Goal: Task Accomplishment & Management: Complete application form

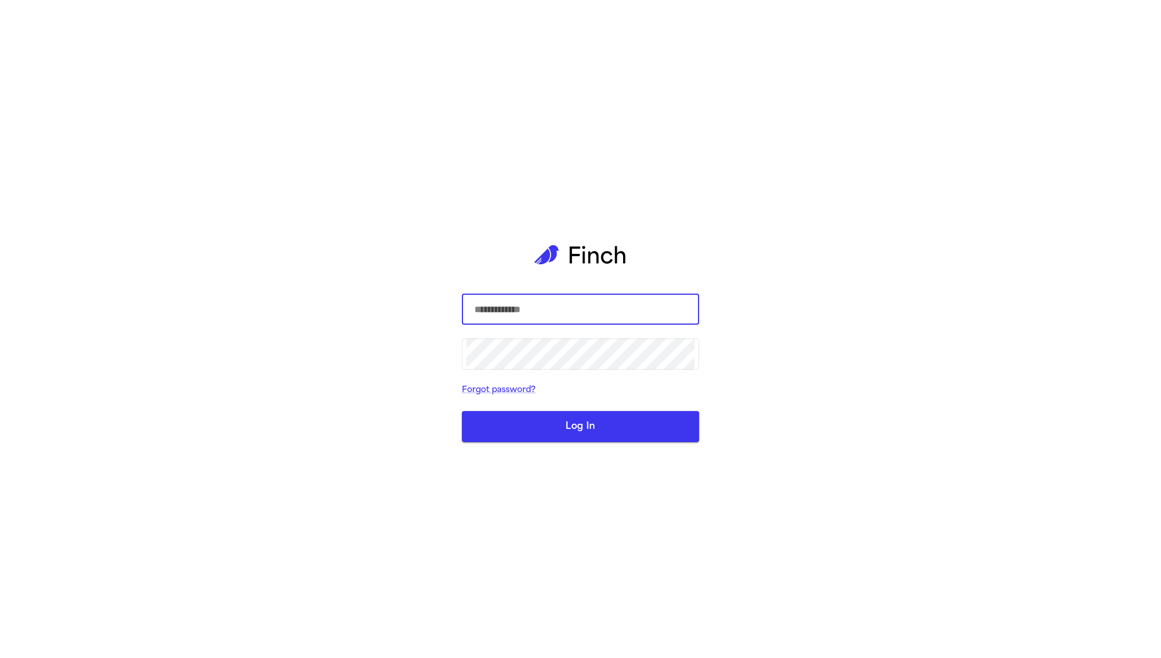
click at [509, 307] on input "text" at bounding box center [580, 309] width 228 height 32
type input "**********"
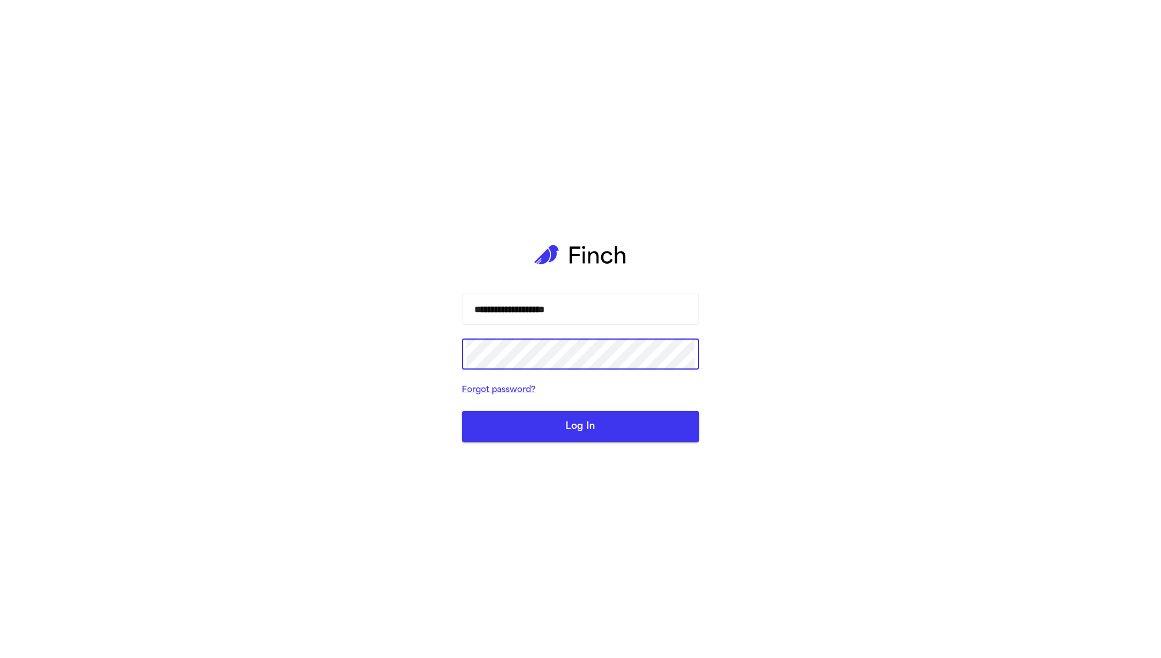
click at [462, 411] on button "Log In" at bounding box center [580, 426] width 237 height 31
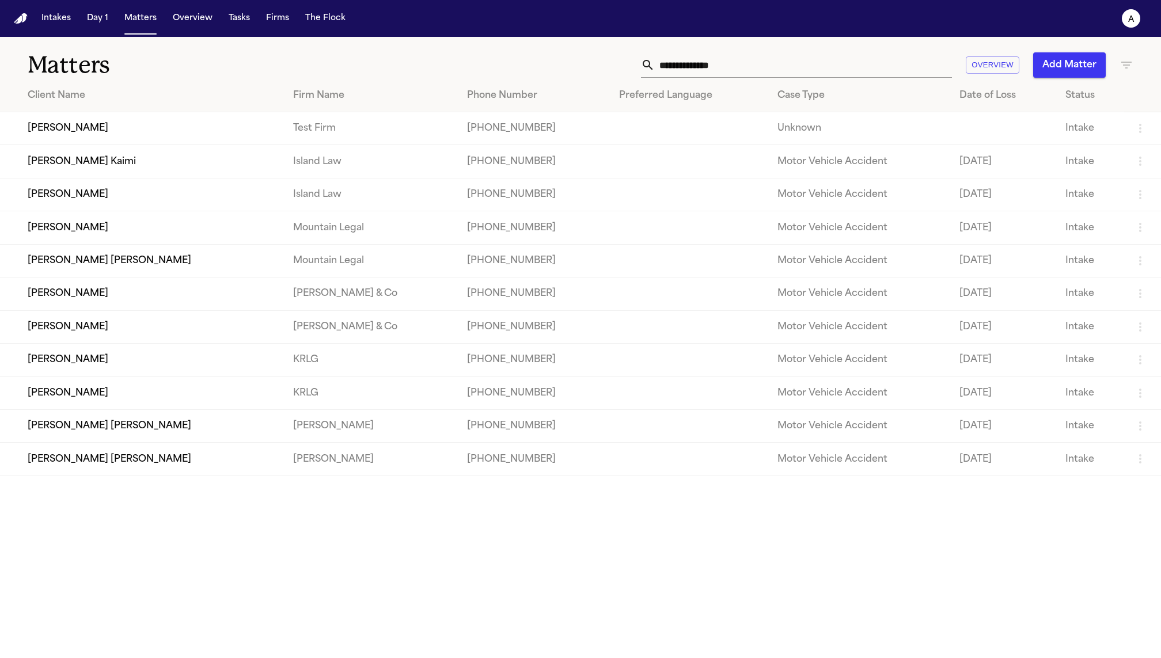
click at [77, 134] on td "[PERSON_NAME]" at bounding box center [142, 128] width 284 height 33
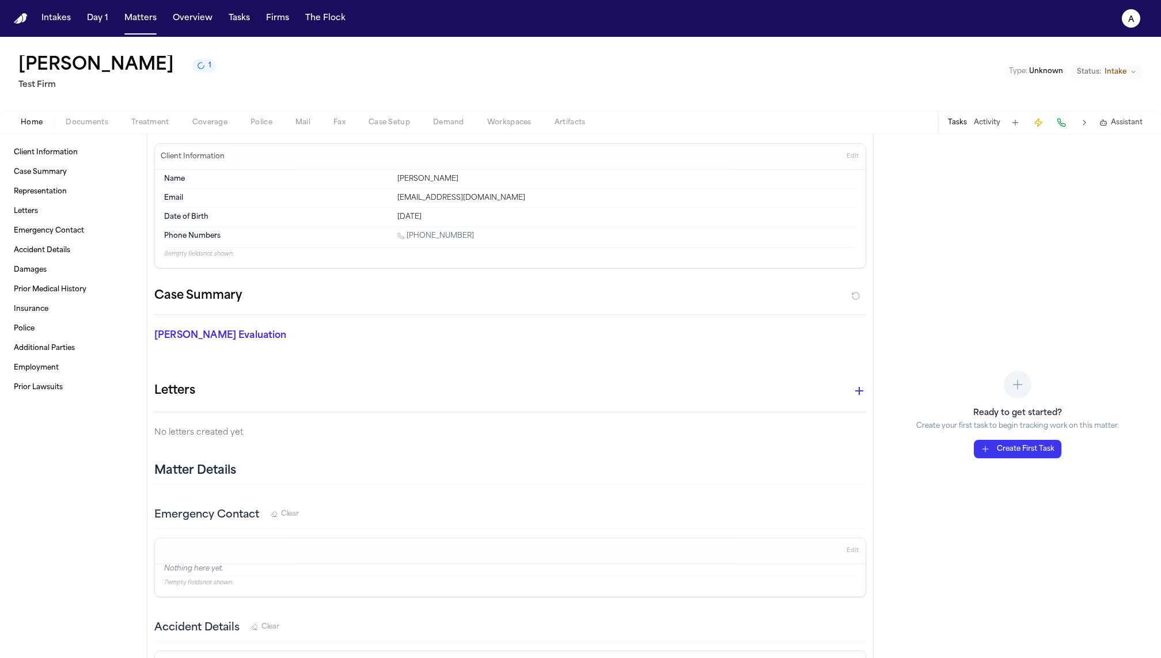
click at [153, 124] on span "Treatment" at bounding box center [150, 122] width 38 height 9
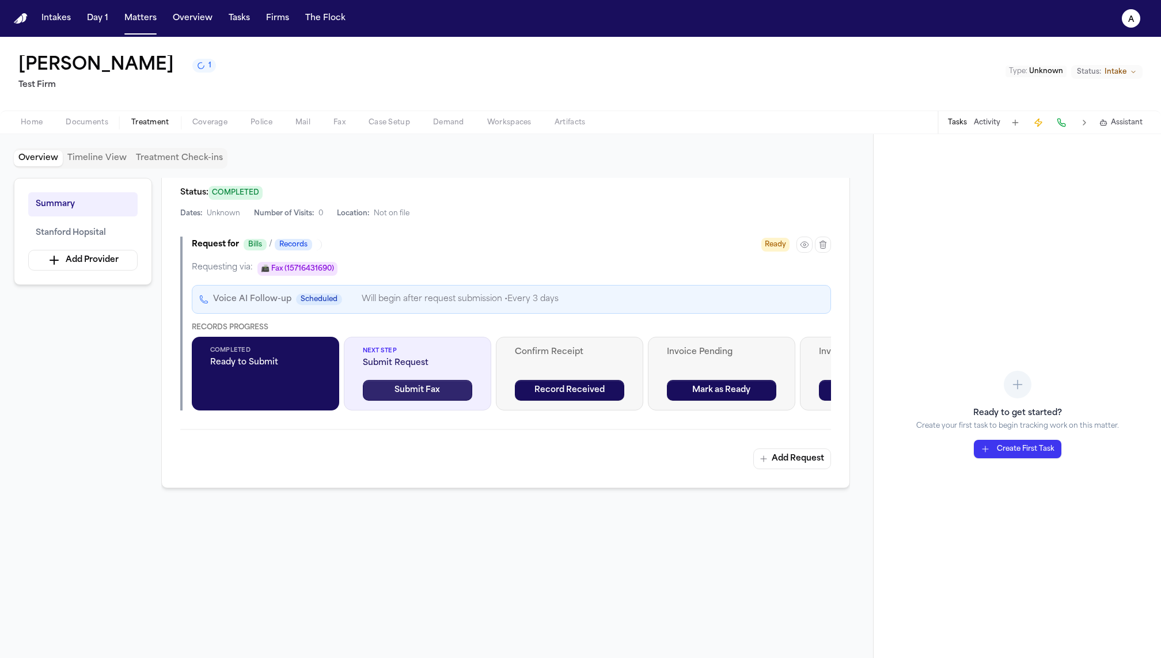
scroll to position [235, 0]
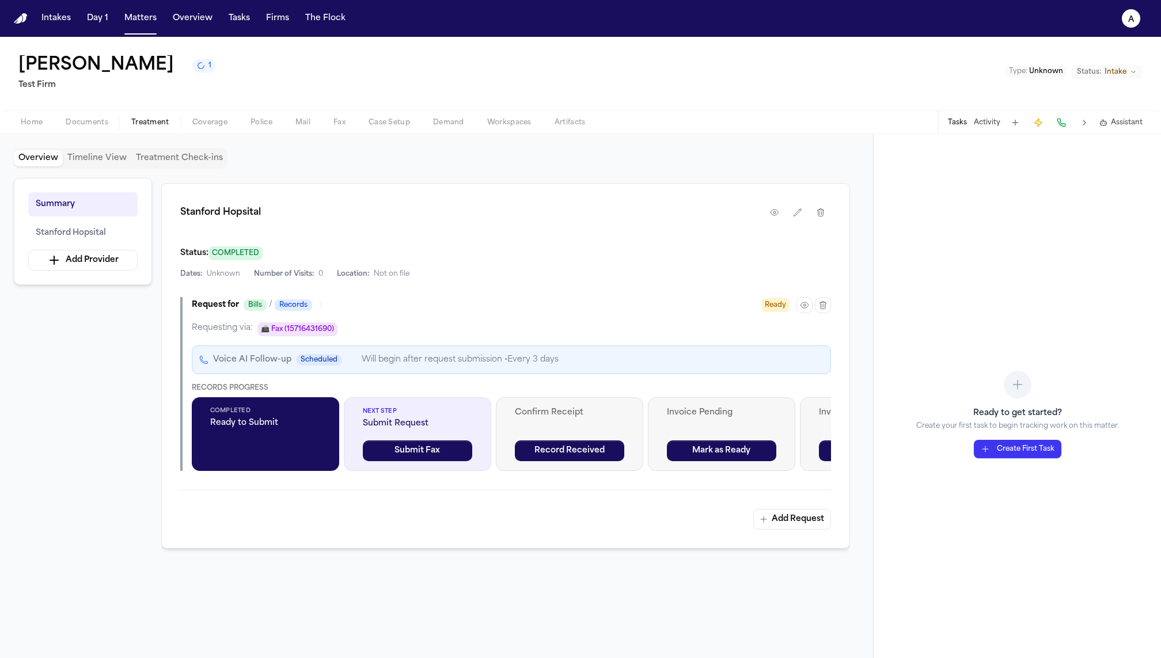
click at [804, 304] on icon "button" at bounding box center [804, 305] width 9 height 9
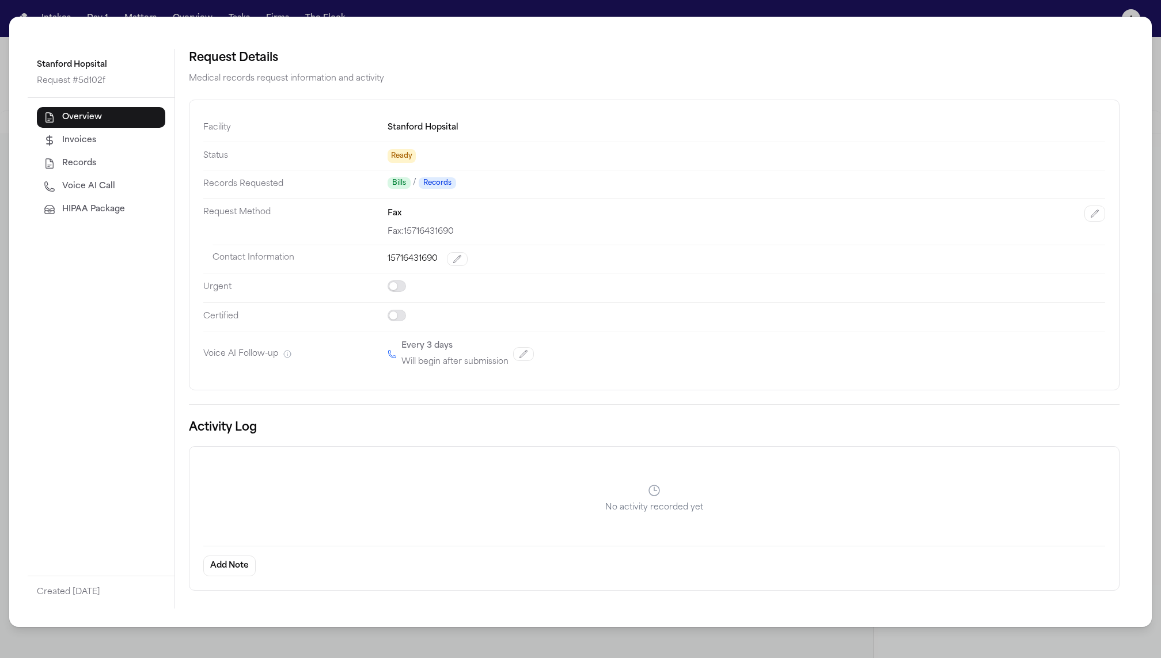
click at [101, 209] on span "HIPAA Package" at bounding box center [93, 210] width 63 height 12
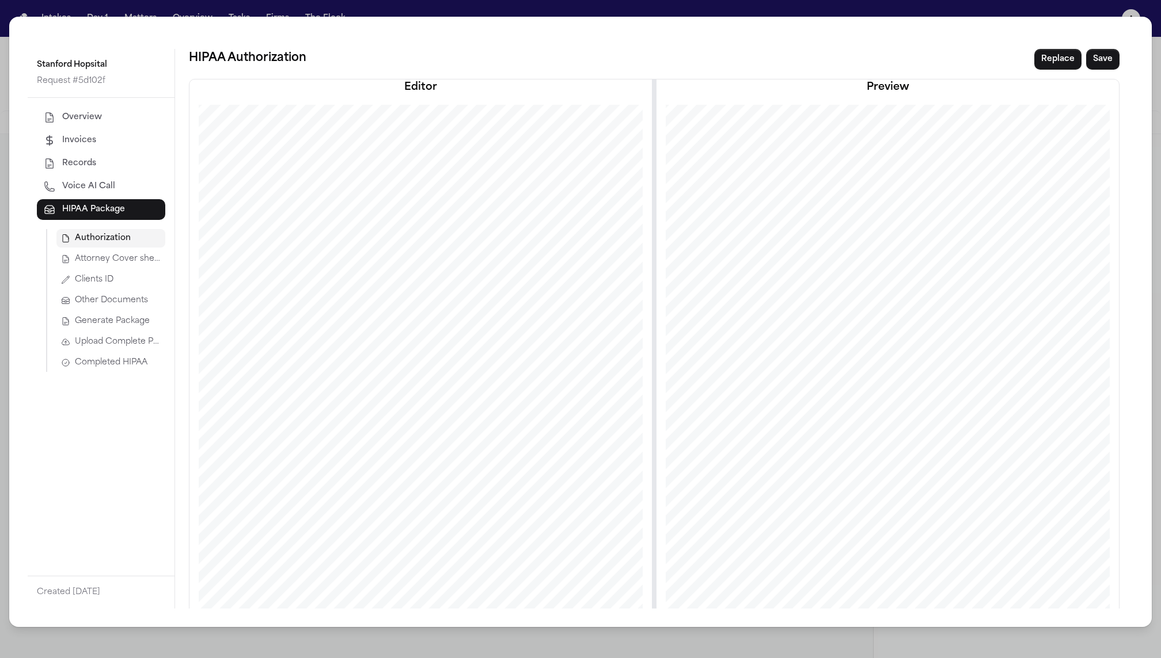
click at [111, 321] on span "Generate Package" at bounding box center [112, 322] width 75 height 12
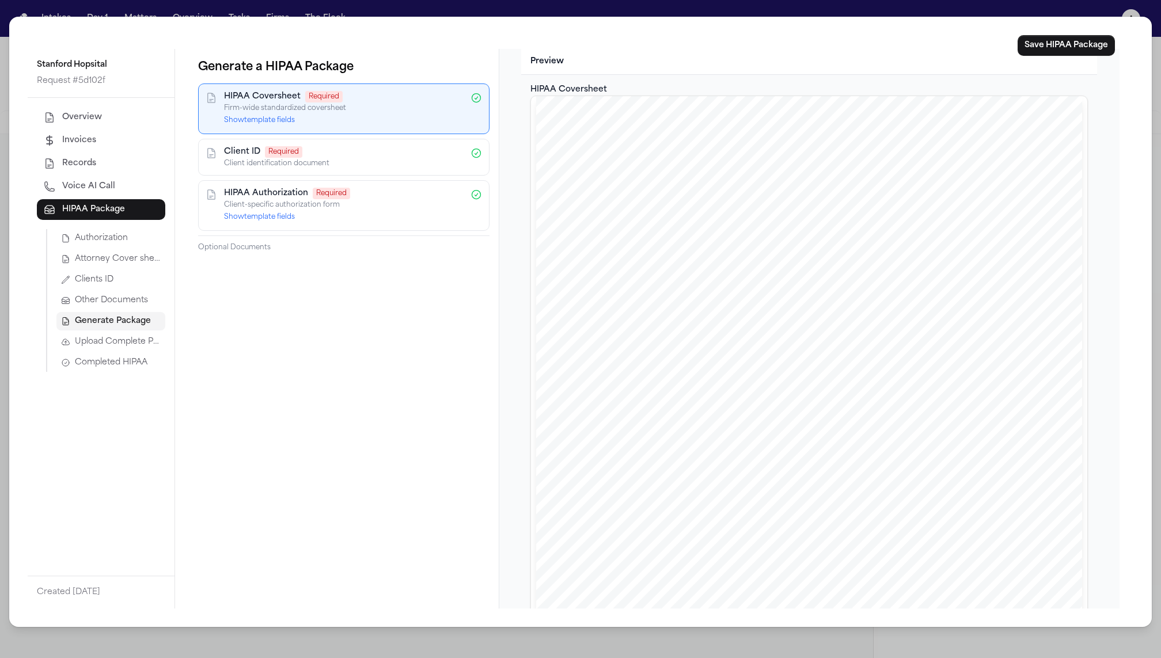
click at [111, 362] on span "Completed HIPAA" at bounding box center [111, 363] width 73 height 12
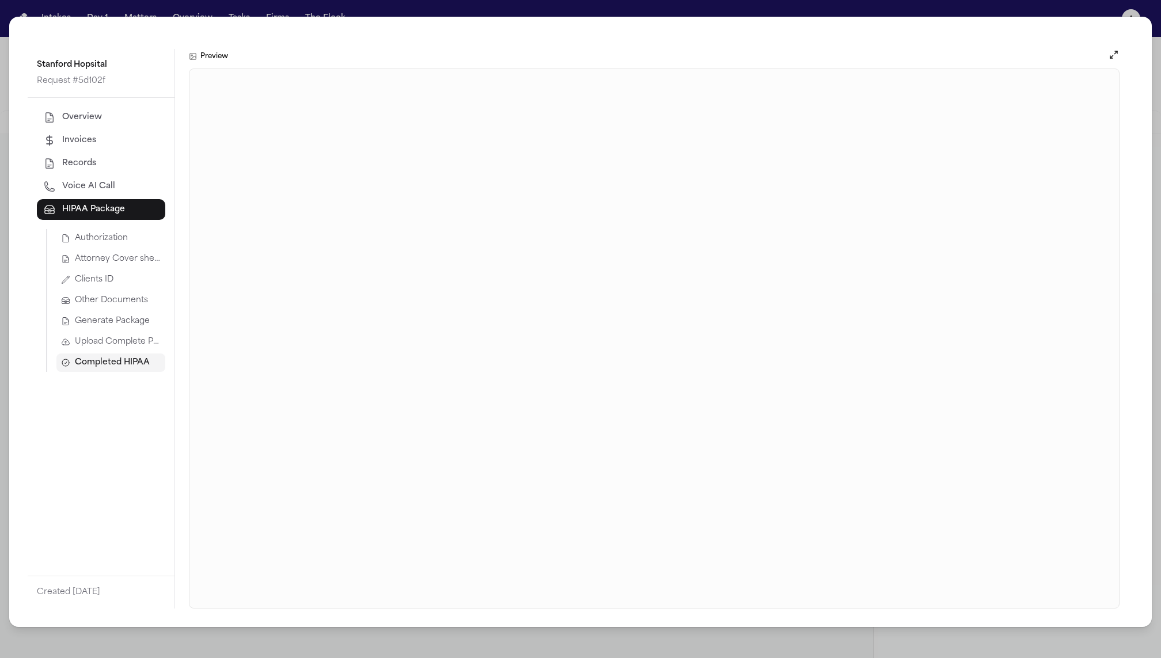
click at [113, 318] on span "Generate Package" at bounding box center [112, 322] width 75 height 12
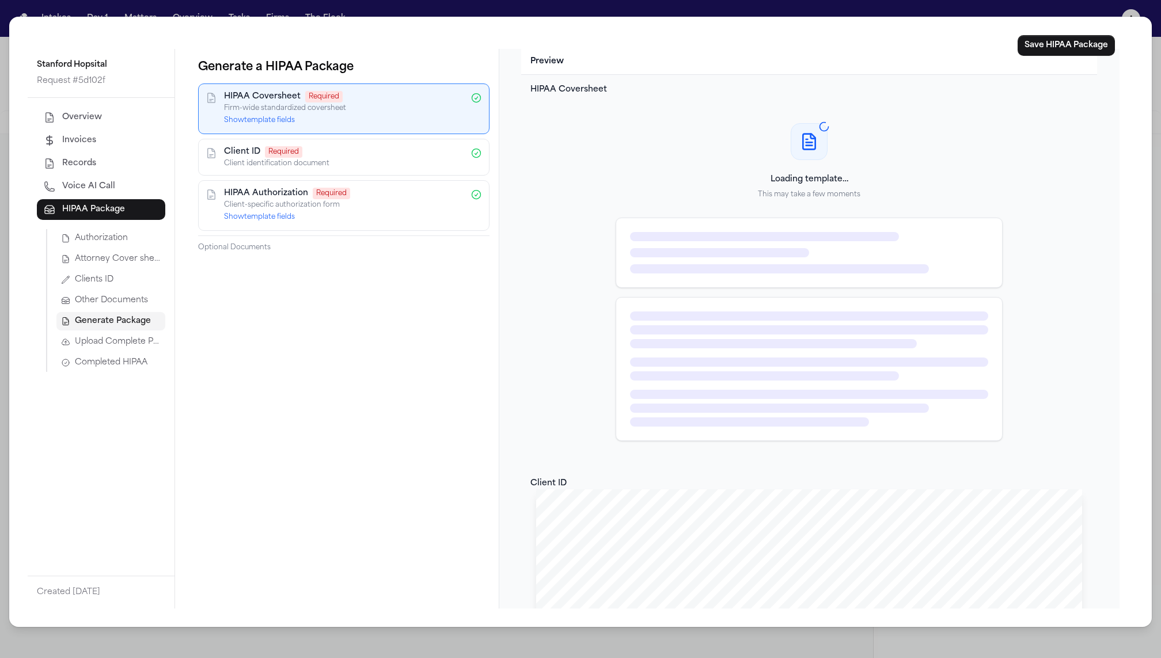
click at [261, 126] on div "HIPAA Coversheet Required Firm-wide standardized coversheet Show template fields" at bounding box center [343, 108] width 291 height 51
click at [261, 117] on button "Show template fields" at bounding box center [259, 120] width 71 height 9
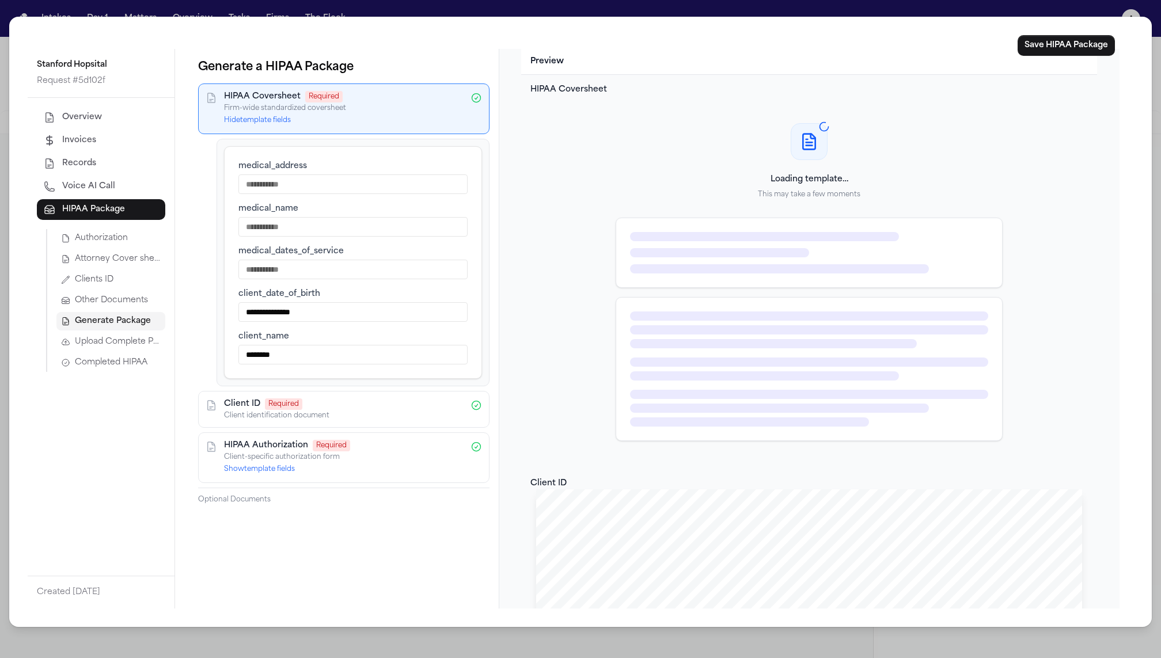
click at [297, 186] on input "medical_address" at bounding box center [352, 184] width 229 height 20
type input "****"
click at [301, 223] on input "medical_name" at bounding box center [352, 227] width 229 height 20
type input "****"
click at [307, 253] on label "medical_dates_of_service" at bounding box center [352, 252] width 229 height 12
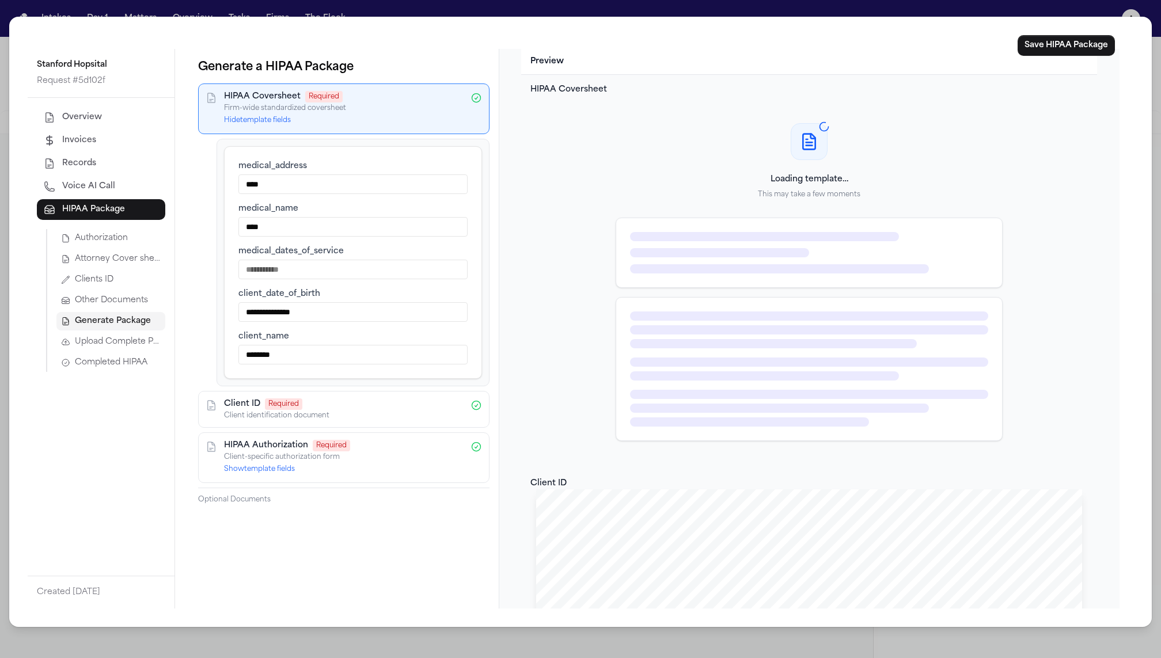
click at [307, 260] on input "medical_dates_of_service" at bounding box center [352, 270] width 229 height 20
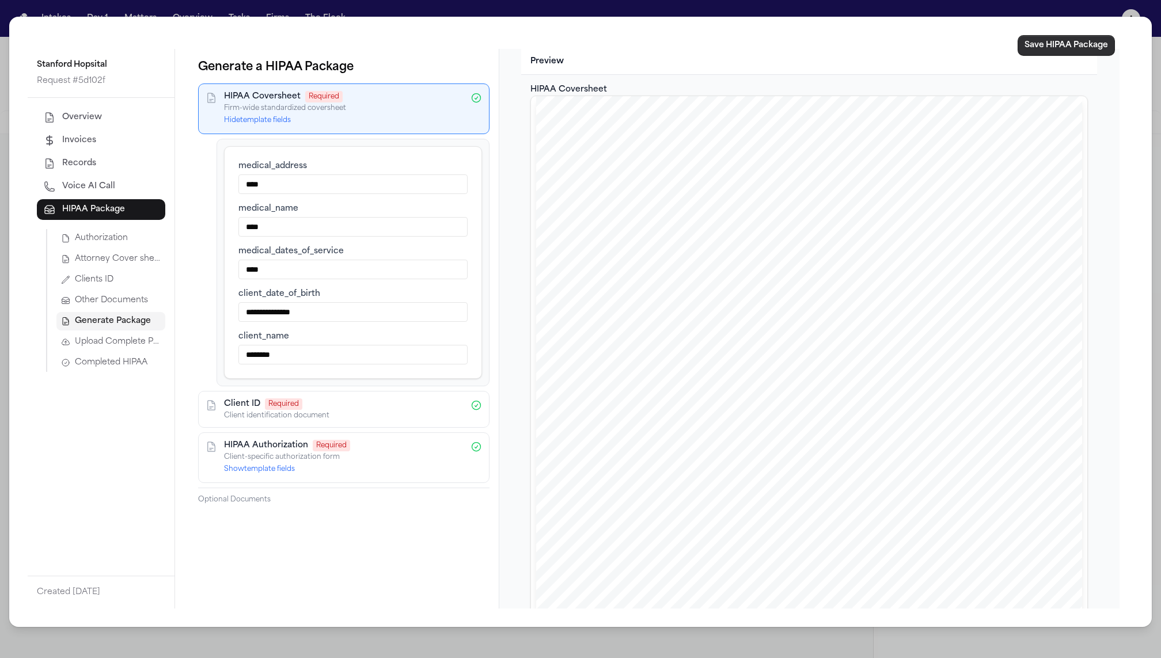
type input "****"
click at [1054, 53] on button "Save HIPAA Package" at bounding box center [1065, 45] width 97 height 21
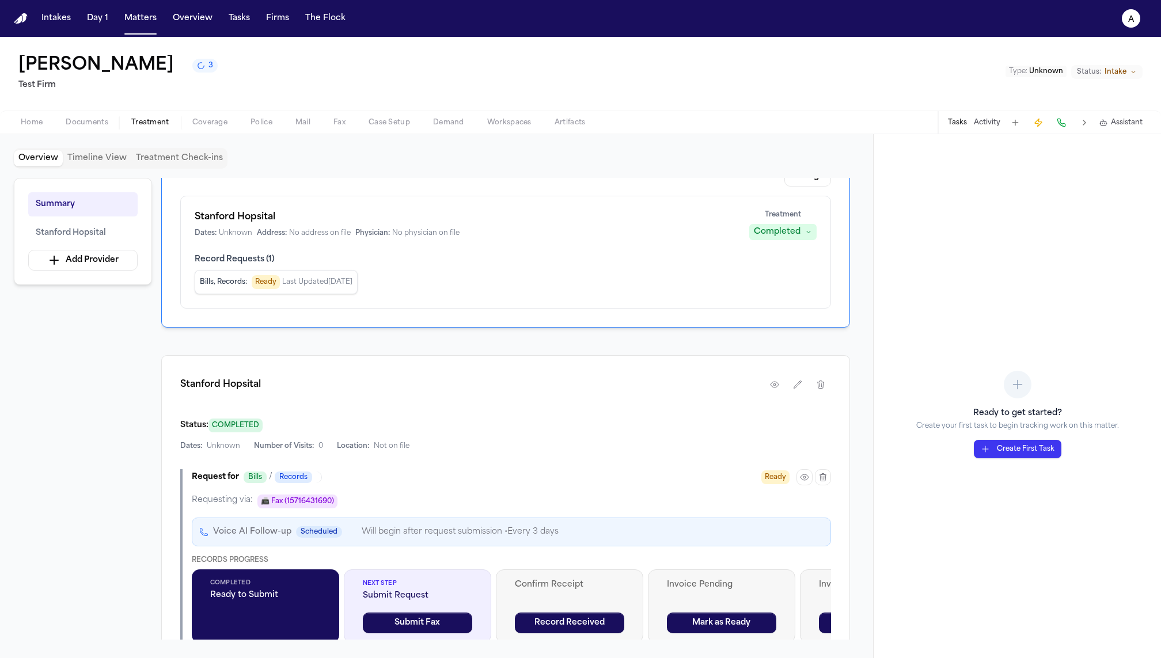
scroll to position [60, 0]
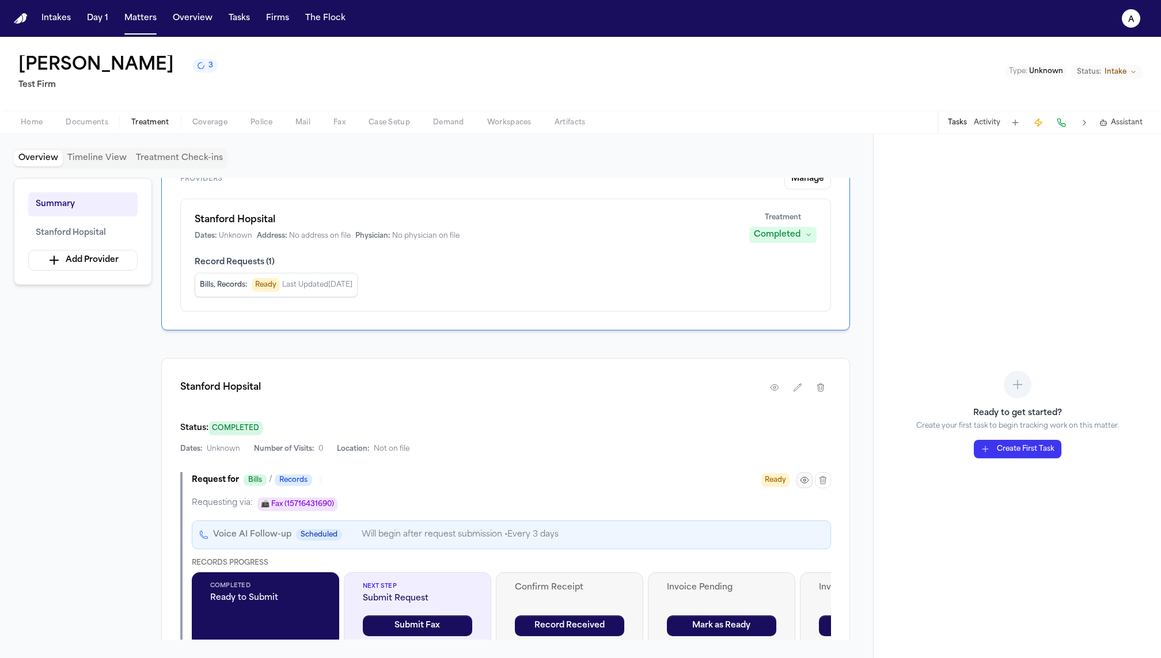
click at [804, 480] on icon "button" at bounding box center [804, 480] width 9 height 9
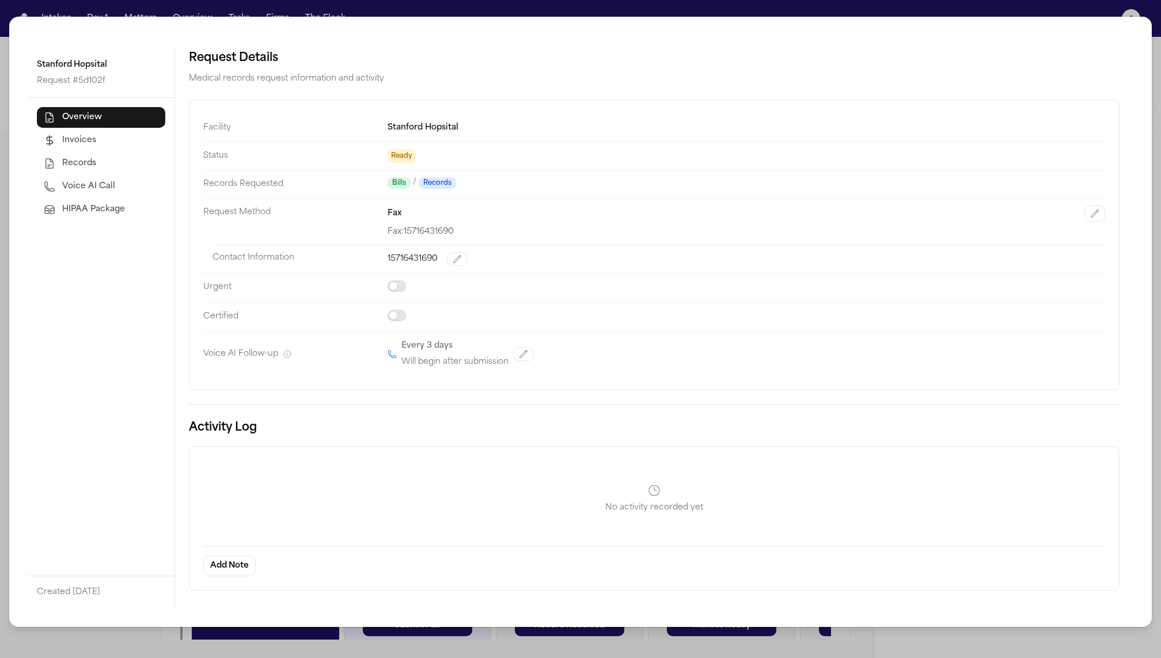
click at [81, 214] on span "HIPAA Package" at bounding box center [93, 210] width 63 height 12
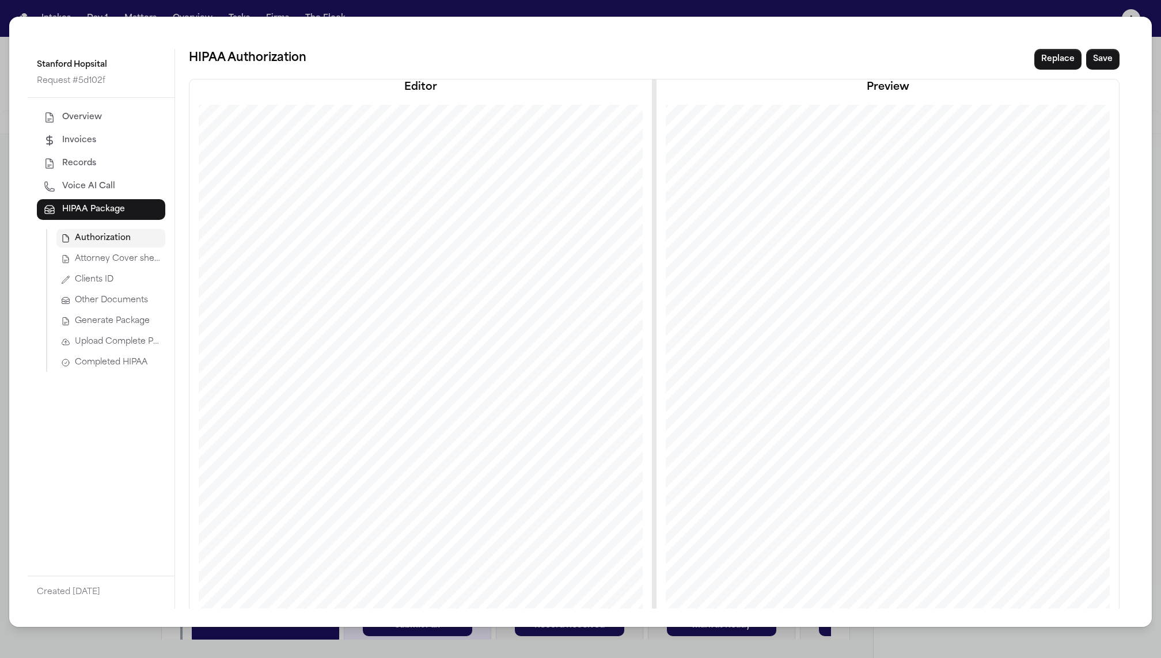
click at [117, 357] on span "Completed HIPAA" at bounding box center [111, 363] width 73 height 12
click at [138, 341] on span "Upload Complete Package" at bounding box center [118, 342] width 86 height 12
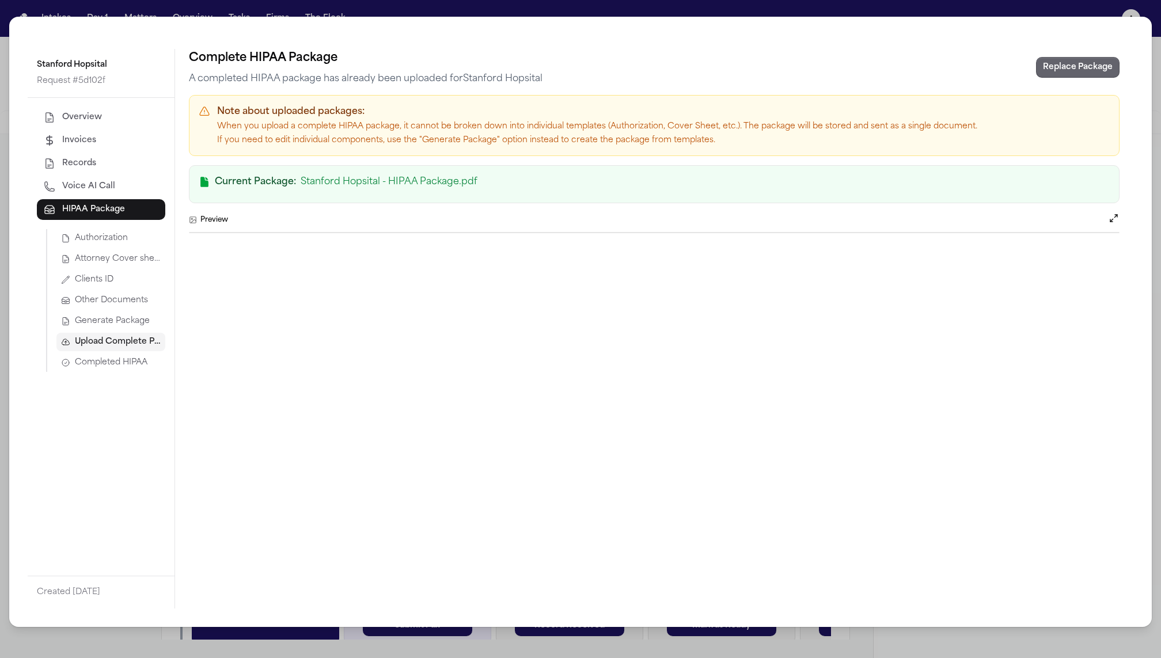
click at [1071, 63] on button "Replace Package" at bounding box center [1077, 67] width 83 height 21
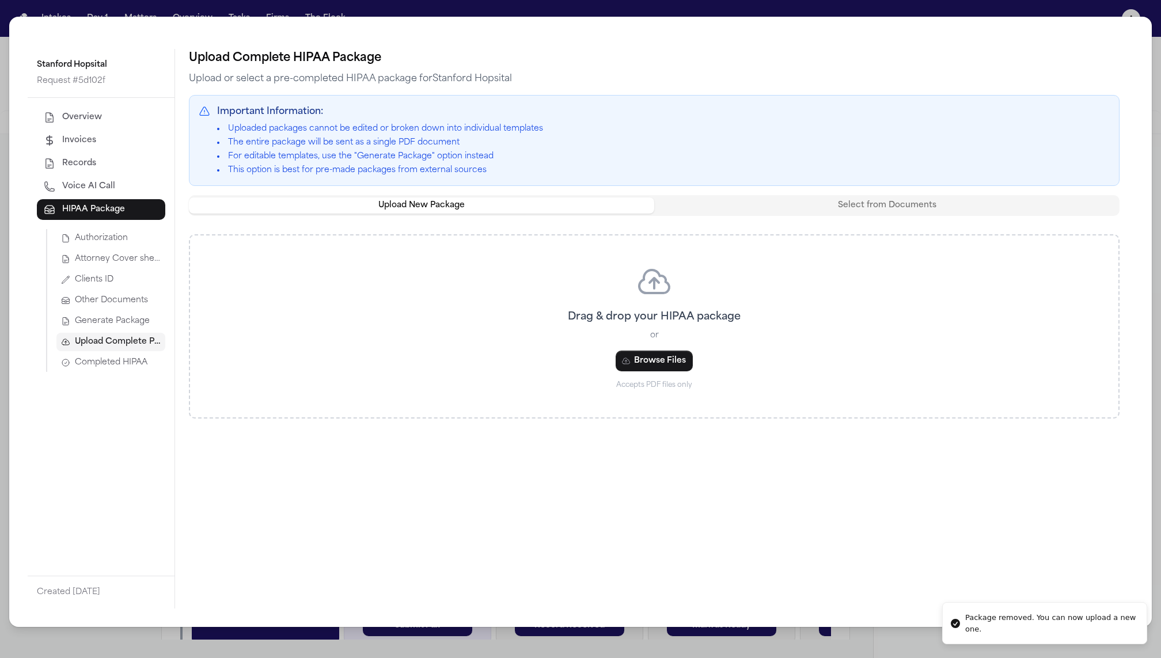
click at [93, 330] on div "Authorization Attorney Cover sheet Clients ID Other Documents Generate Package …" at bounding box center [105, 300] width 119 height 143
click at [92, 321] on span "Generate Package" at bounding box center [112, 322] width 75 height 12
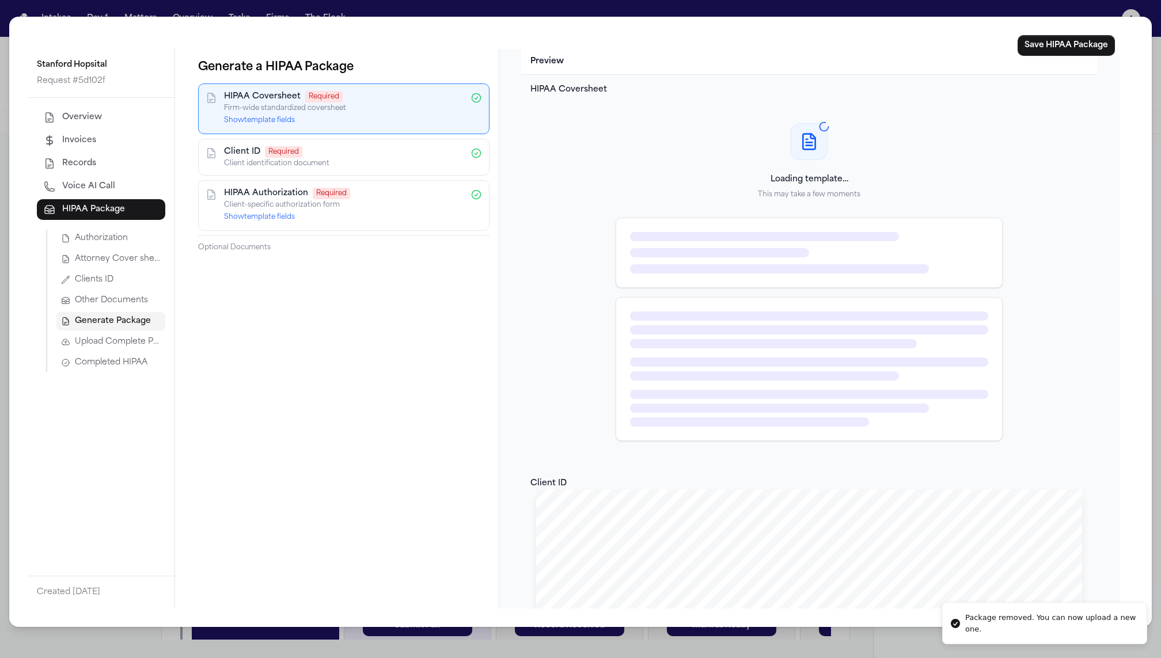
click at [254, 120] on button "Show template fields" at bounding box center [259, 120] width 71 height 9
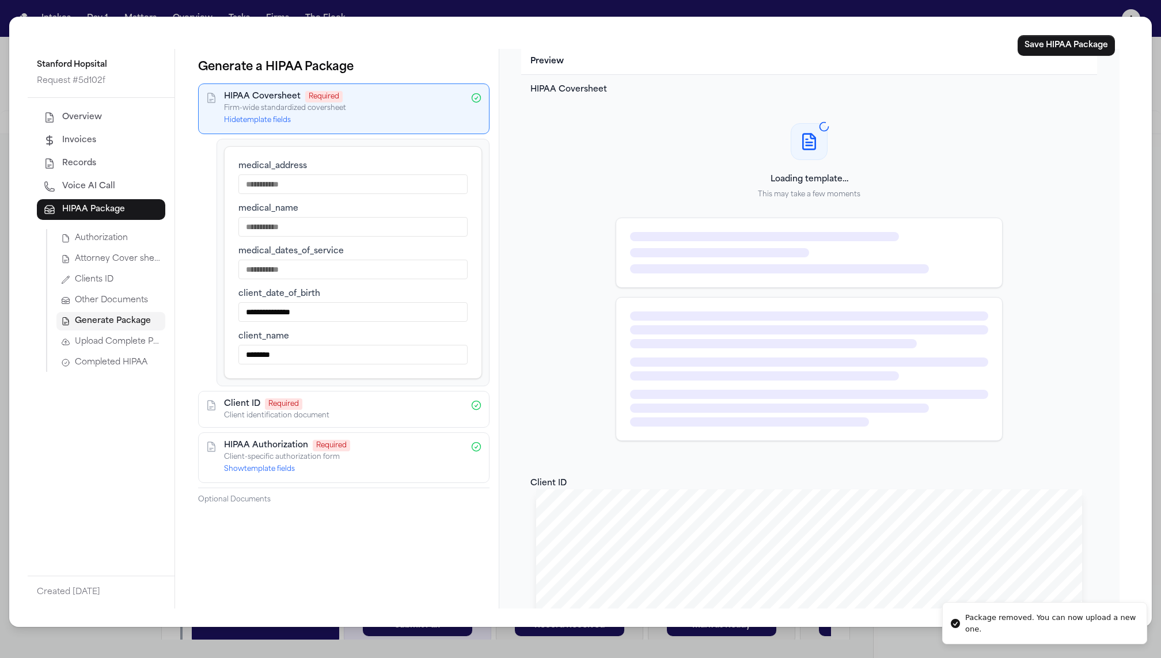
click at [291, 190] on input "medical_address" at bounding box center [352, 184] width 229 height 20
type input "****"
click at [297, 225] on input "medical_name" at bounding box center [352, 227] width 229 height 20
type input "****"
click at [306, 268] on input "medical_dates_of_service" at bounding box center [352, 270] width 229 height 20
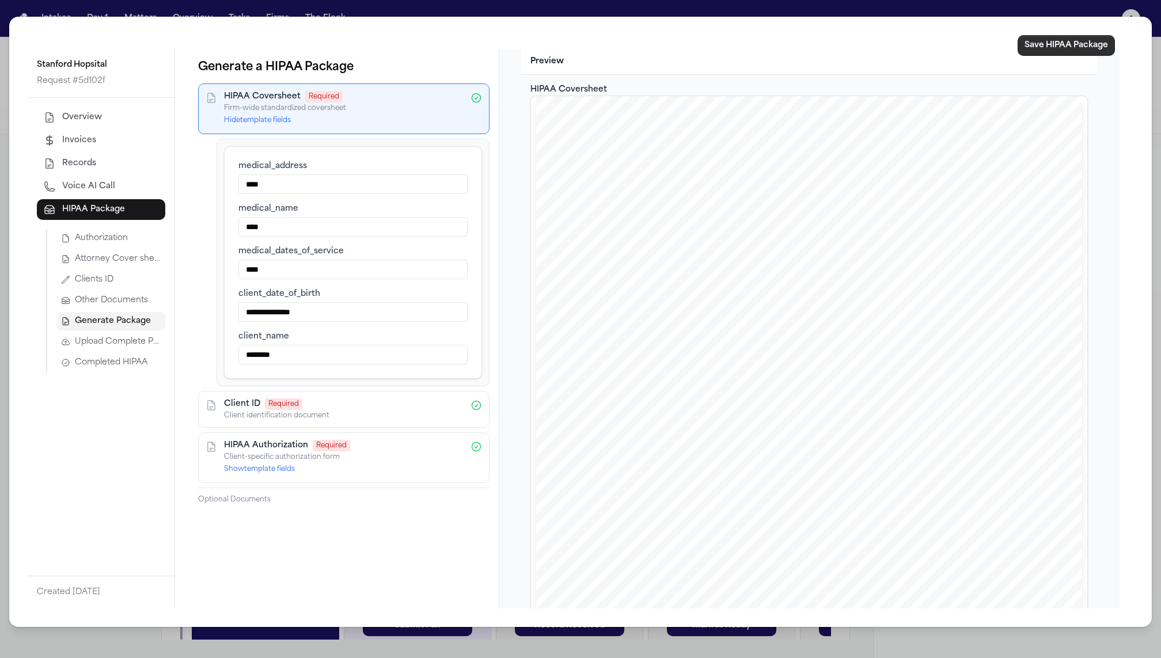
type input "****"
click at [1032, 47] on button "Save HIPAA Package" at bounding box center [1065, 45] width 97 height 21
click at [134, 368] on button "Completed HIPAA" at bounding box center [110, 363] width 109 height 18
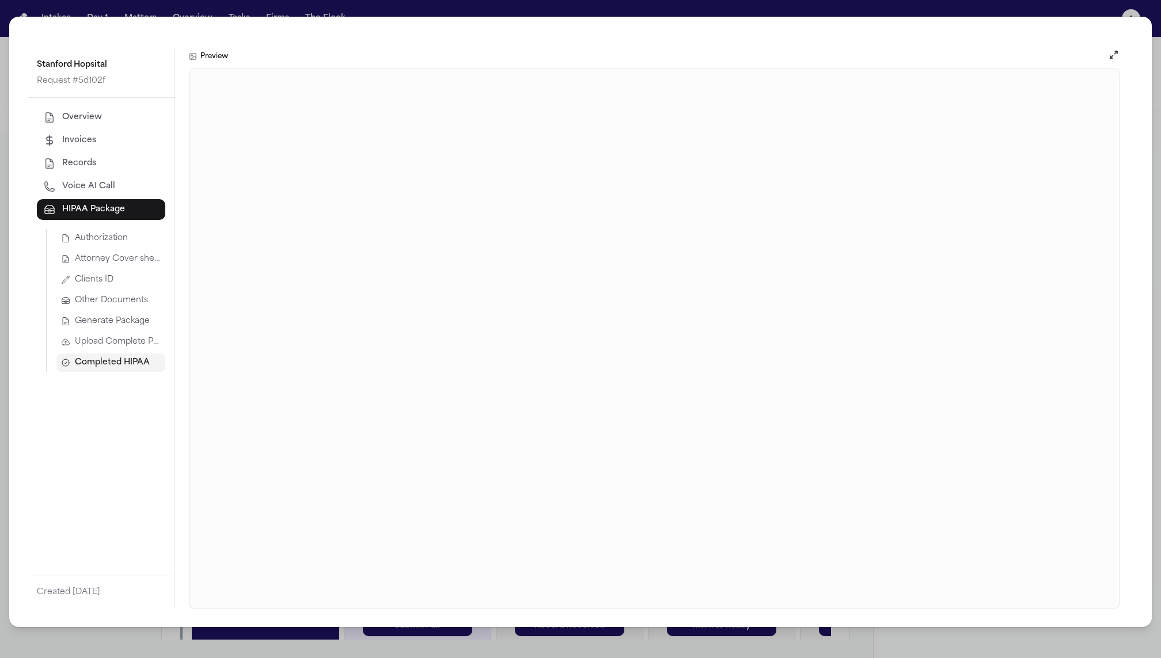
click at [126, 320] on span "Generate Package" at bounding box center [112, 322] width 75 height 12
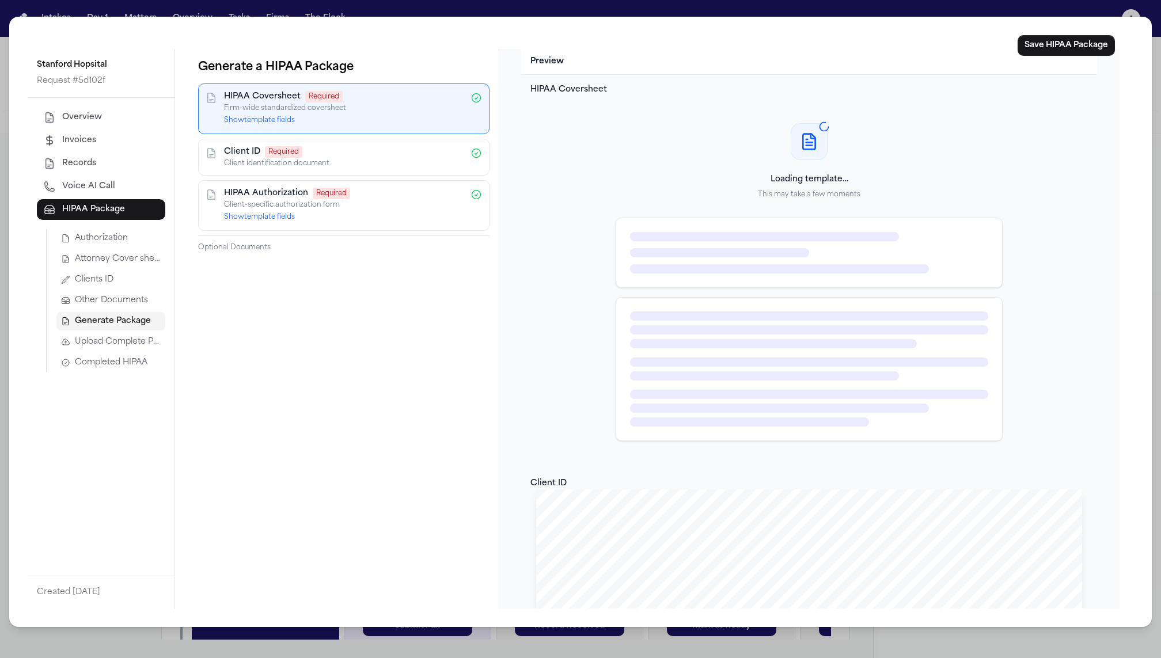
click at [272, 128] on div "HIPAA Coversheet Required Firm-wide standardized coversheet Show template fields" at bounding box center [343, 108] width 291 height 51
click at [272, 121] on button "Show template fields" at bounding box center [259, 120] width 71 height 9
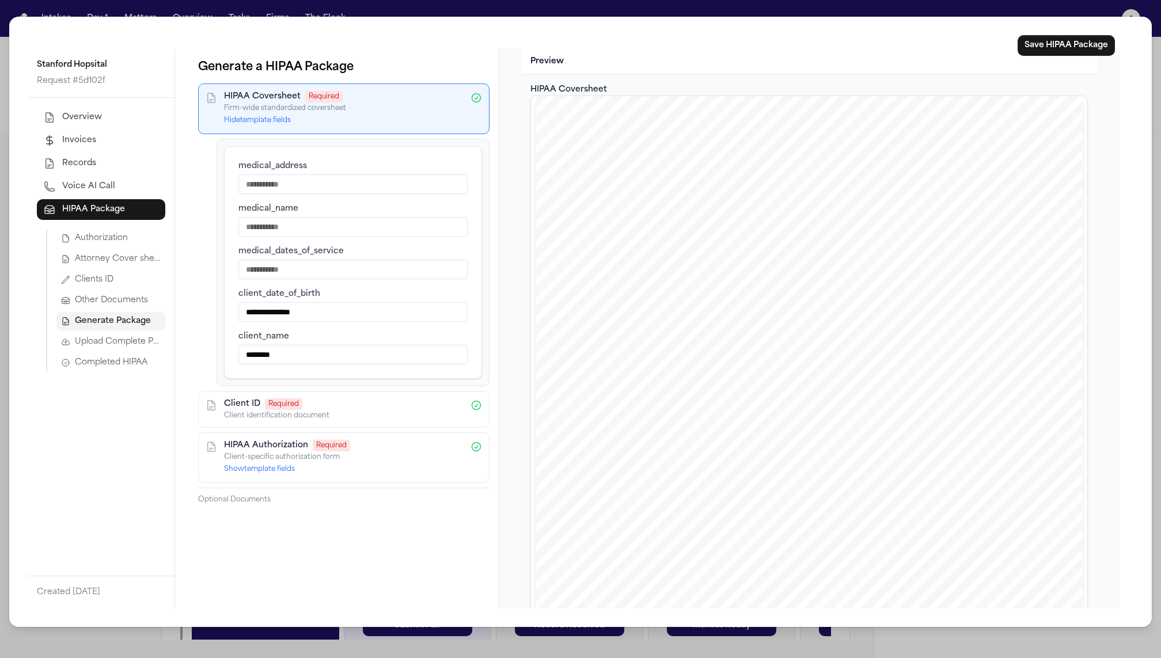
click at [111, 321] on span "Generate Package" at bounding box center [113, 322] width 76 height 12
click at [111, 362] on span "Completed HIPAA" at bounding box center [111, 363] width 73 height 12
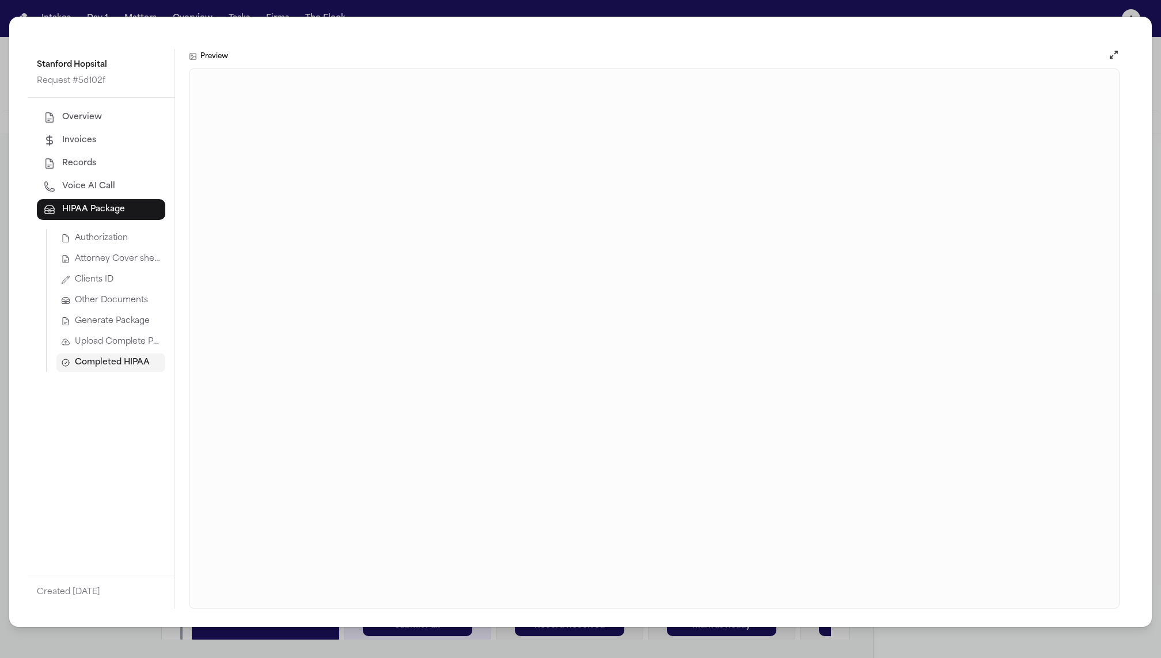
click at [111, 321] on span "Generate Package" at bounding box center [112, 322] width 75 height 12
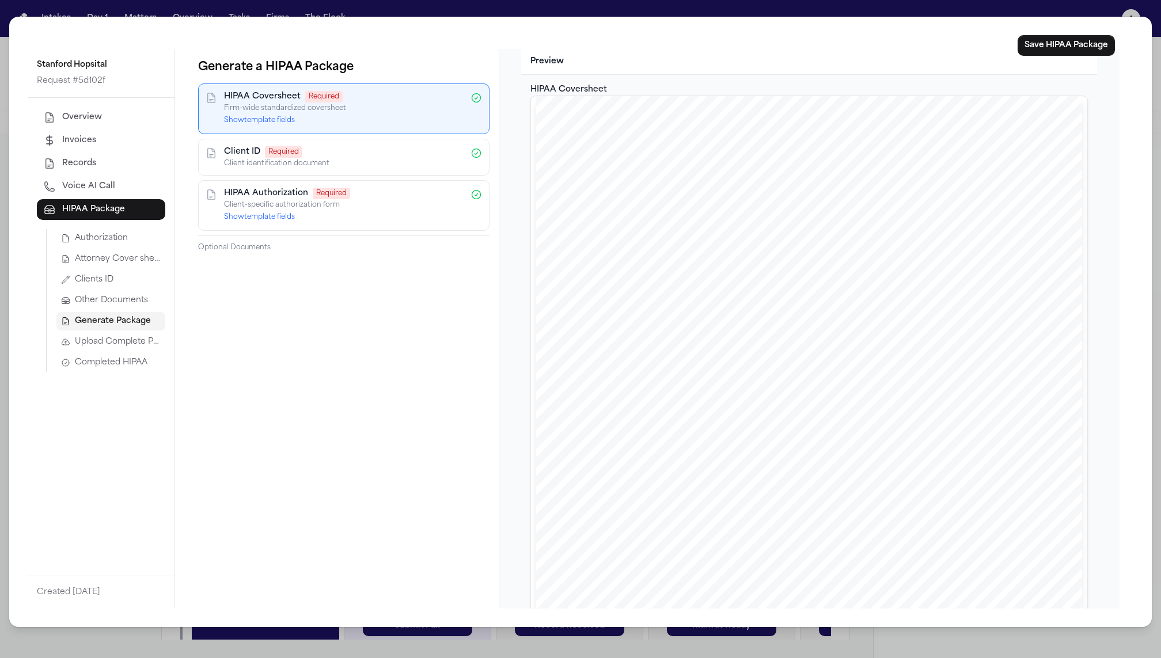
click at [1066, 45] on button "Save HIPAA Package" at bounding box center [1065, 45] width 97 height 21
click at [111, 362] on span "Completed HIPAA" at bounding box center [111, 363] width 73 height 12
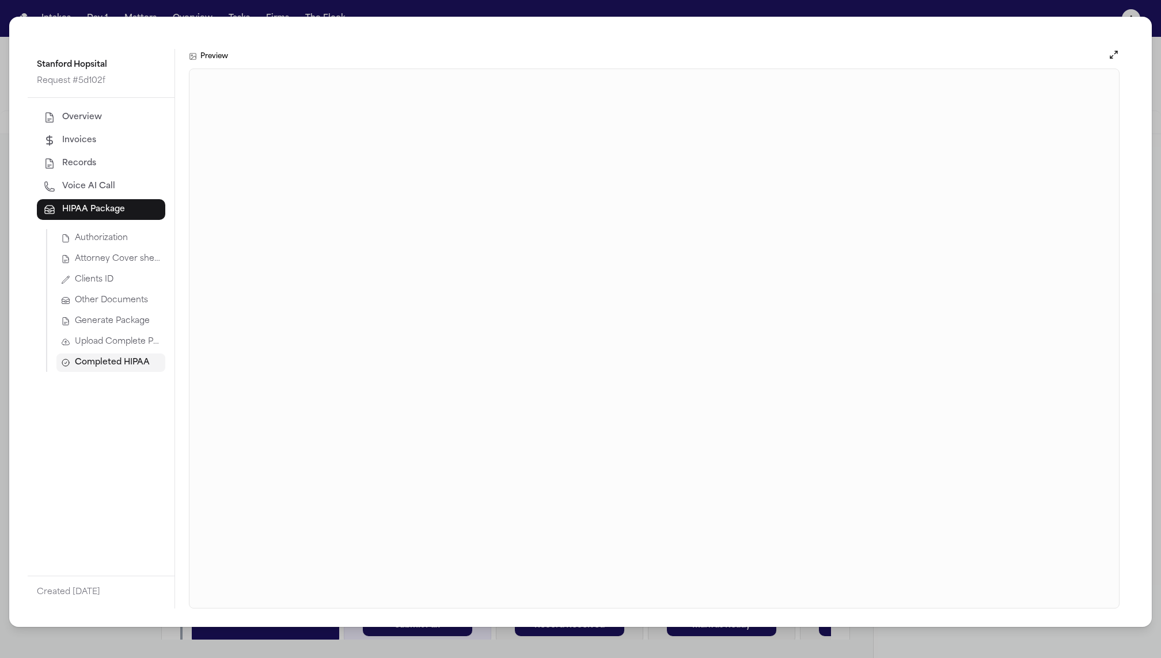
click at [130, 335] on button "Upload Complete Package" at bounding box center [110, 342] width 109 height 18
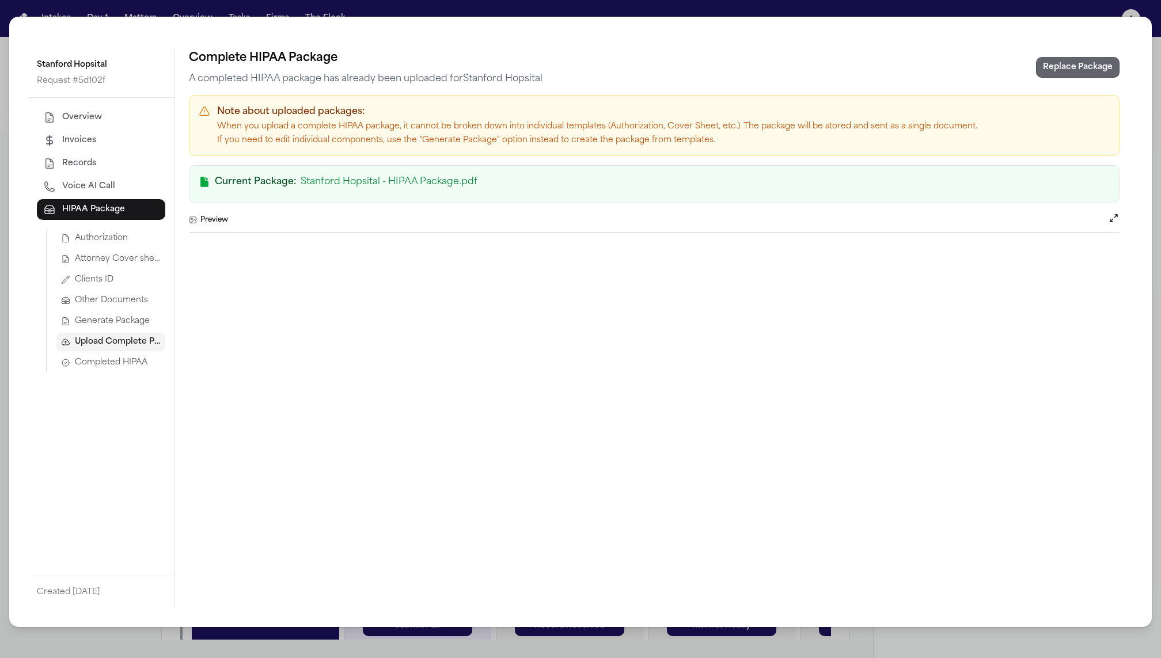
click at [1073, 58] on button "Replace Package" at bounding box center [1077, 67] width 83 height 21
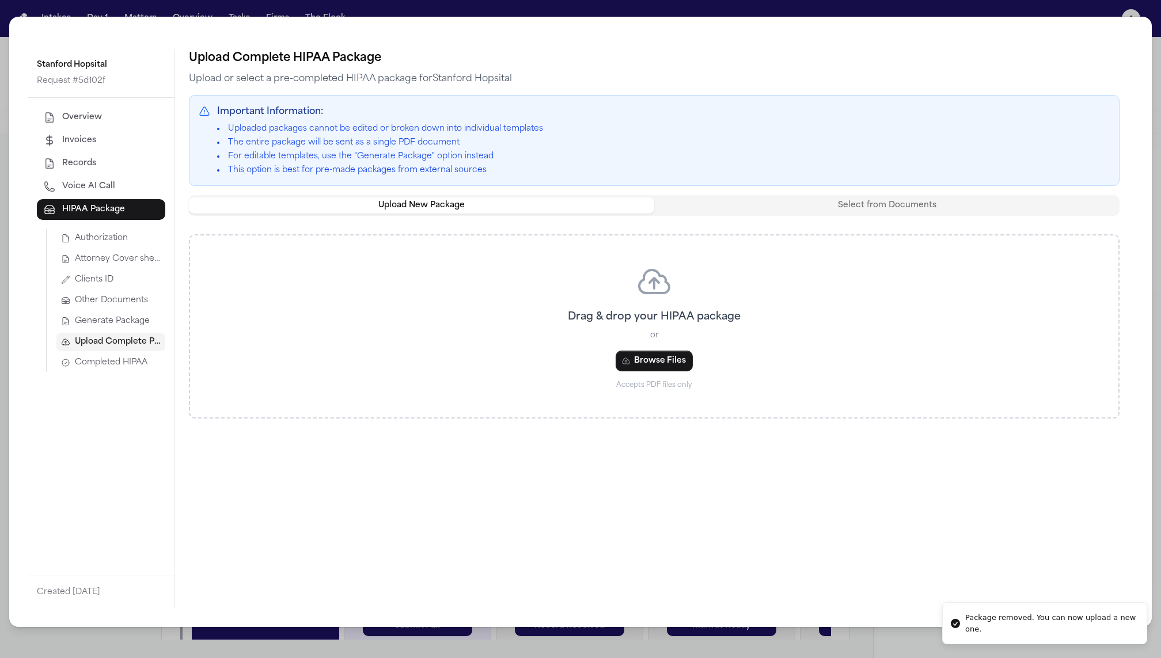
click at [86, 325] on span "Generate Package" at bounding box center [112, 322] width 75 height 12
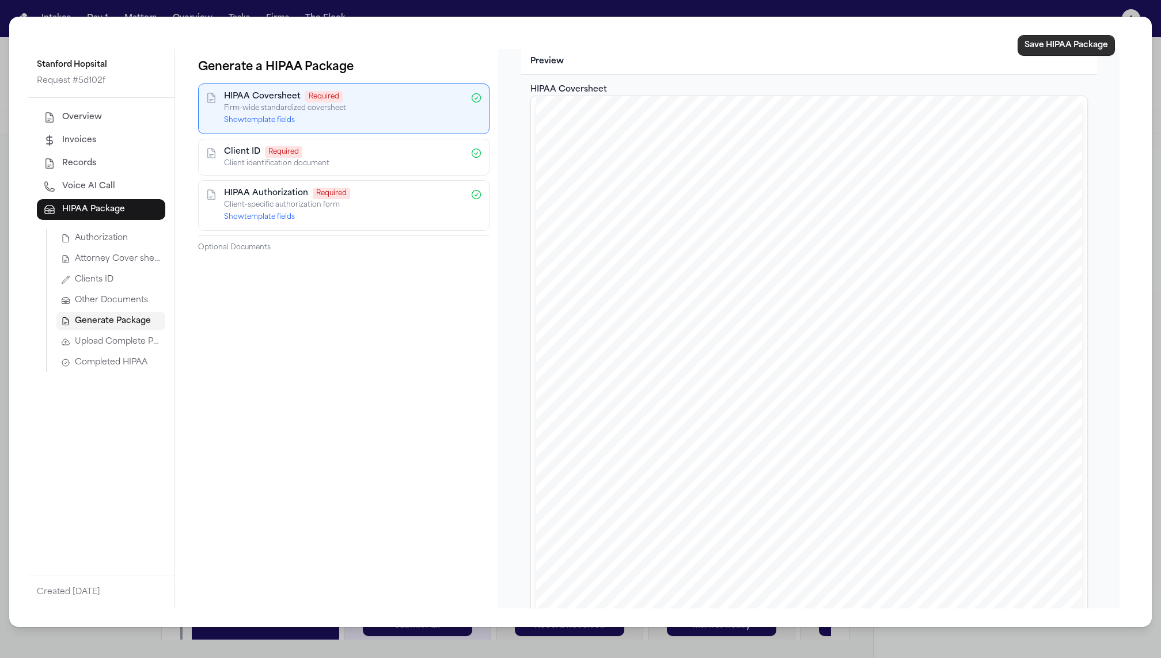
click at [1067, 47] on button "Save HIPAA Package" at bounding box center [1065, 45] width 97 height 21
click at [100, 358] on span "Completed HIPAA" at bounding box center [111, 363] width 73 height 12
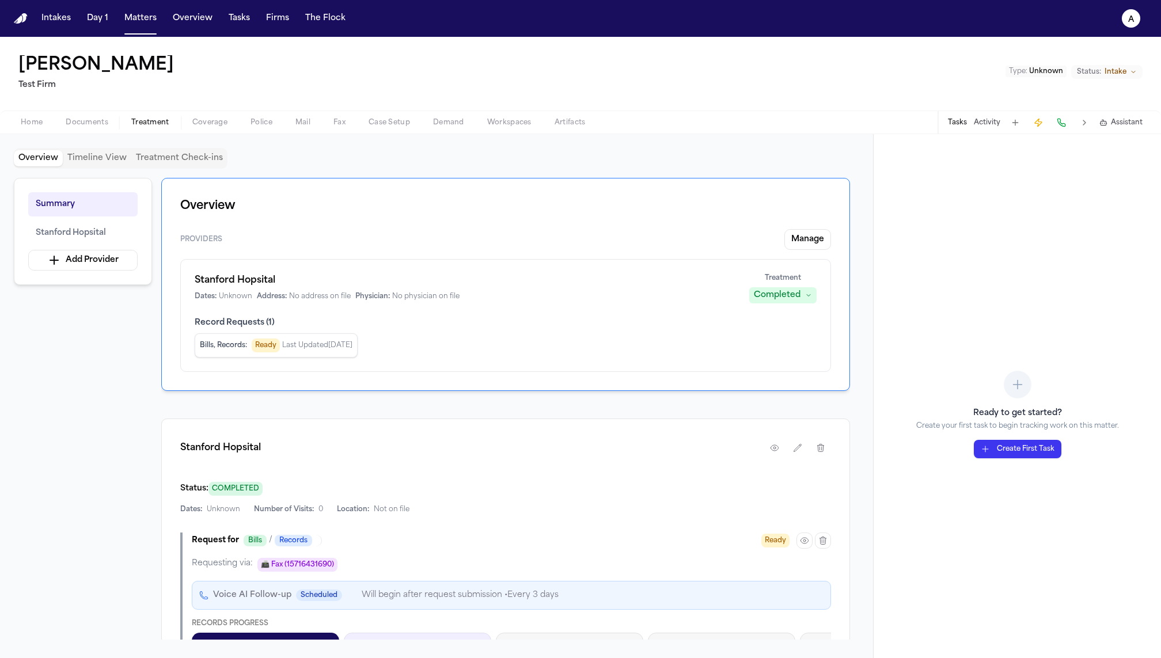
click at [191, 508] on span "Dates:" at bounding box center [191, 509] width 22 height 9
click at [808, 540] on icon "button" at bounding box center [804, 540] width 9 height 9
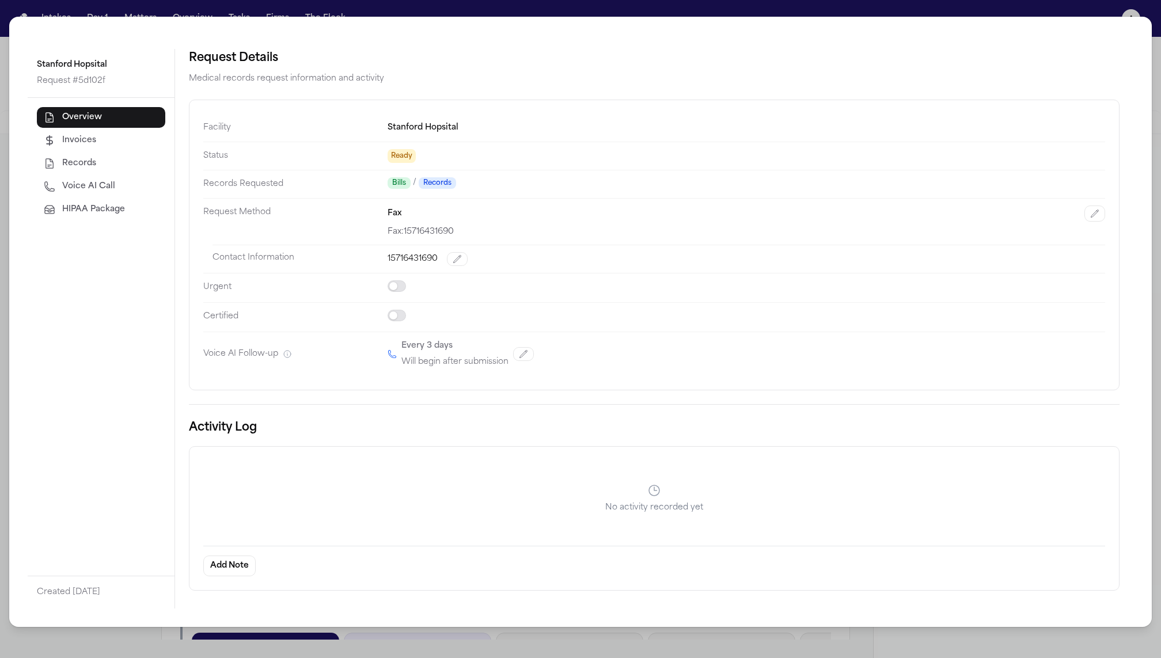
click at [102, 207] on span "HIPAA Package" at bounding box center [93, 210] width 63 height 12
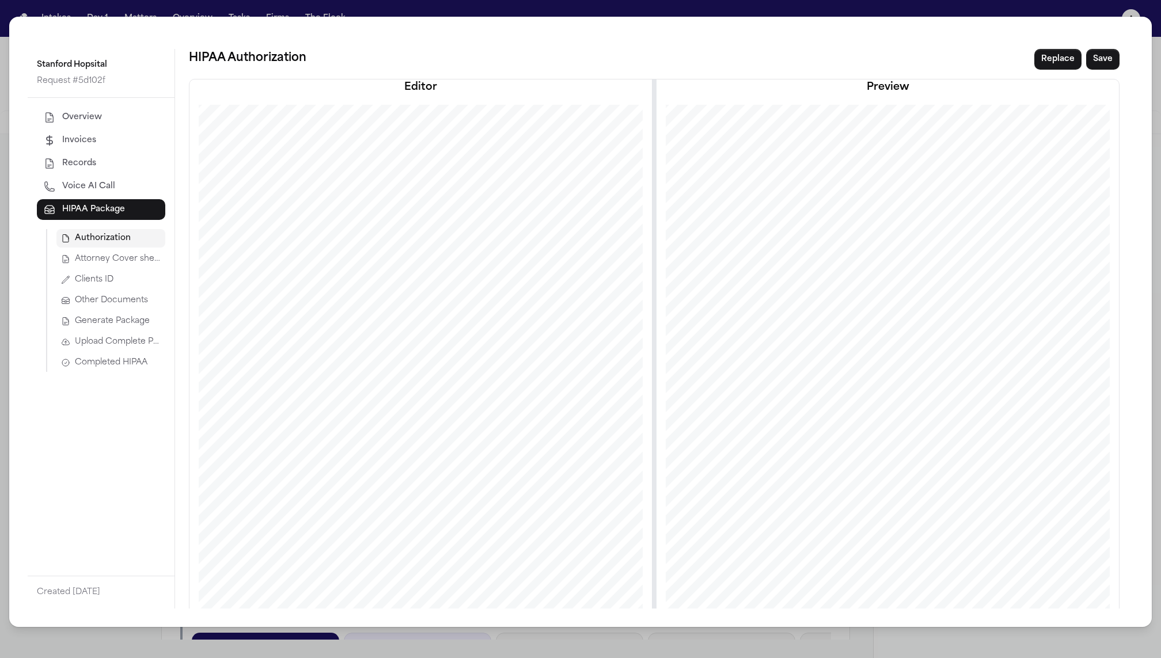
click at [101, 374] on div "Overview Invoices Records Voice AI Call HIPAA Package Authorization Attorney Co…" at bounding box center [101, 337] width 147 height 478
click at [101, 366] on span "Completed HIPAA" at bounding box center [111, 363] width 73 height 12
click at [91, 345] on span "Upload Complete Package" at bounding box center [118, 342] width 86 height 12
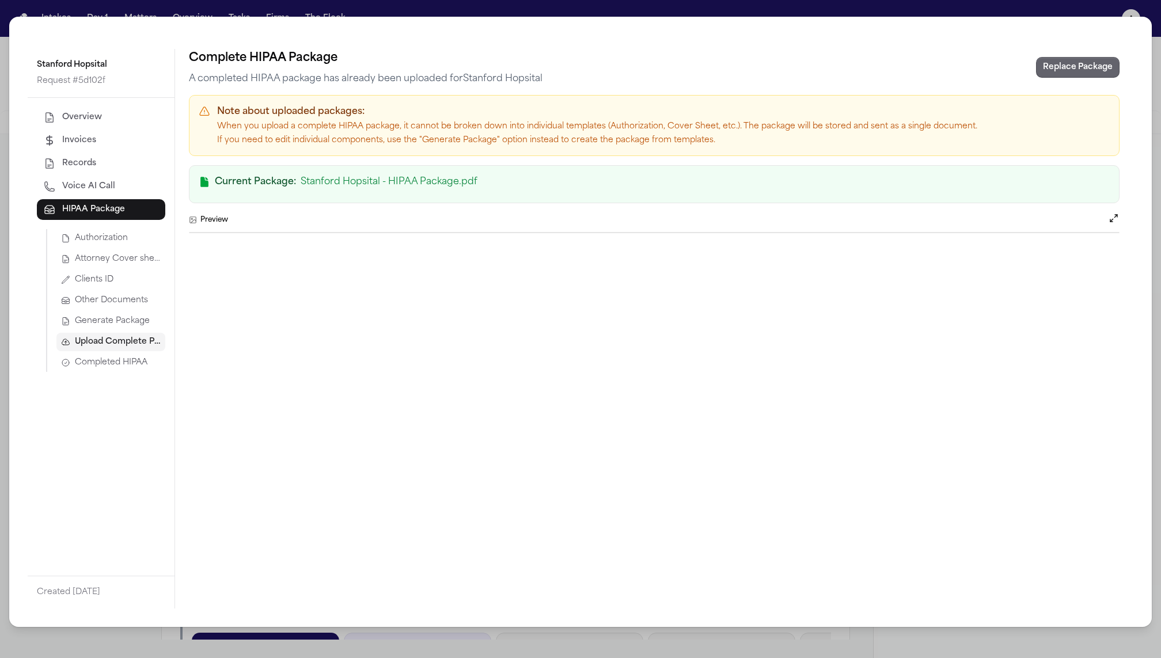
click at [1085, 67] on button "Replace Package" at bounding box center [1077, 67] width 83 height 21
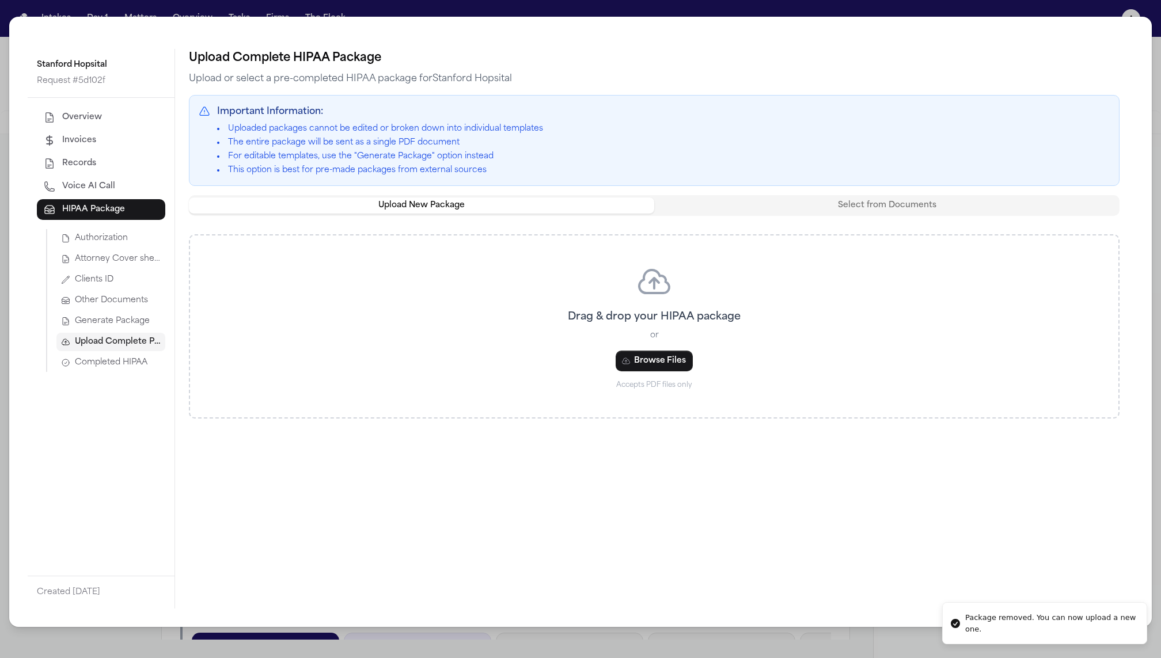
click at [132, 318] on span "Generate Package" at bounding box center [112, 322] width 75 height 12
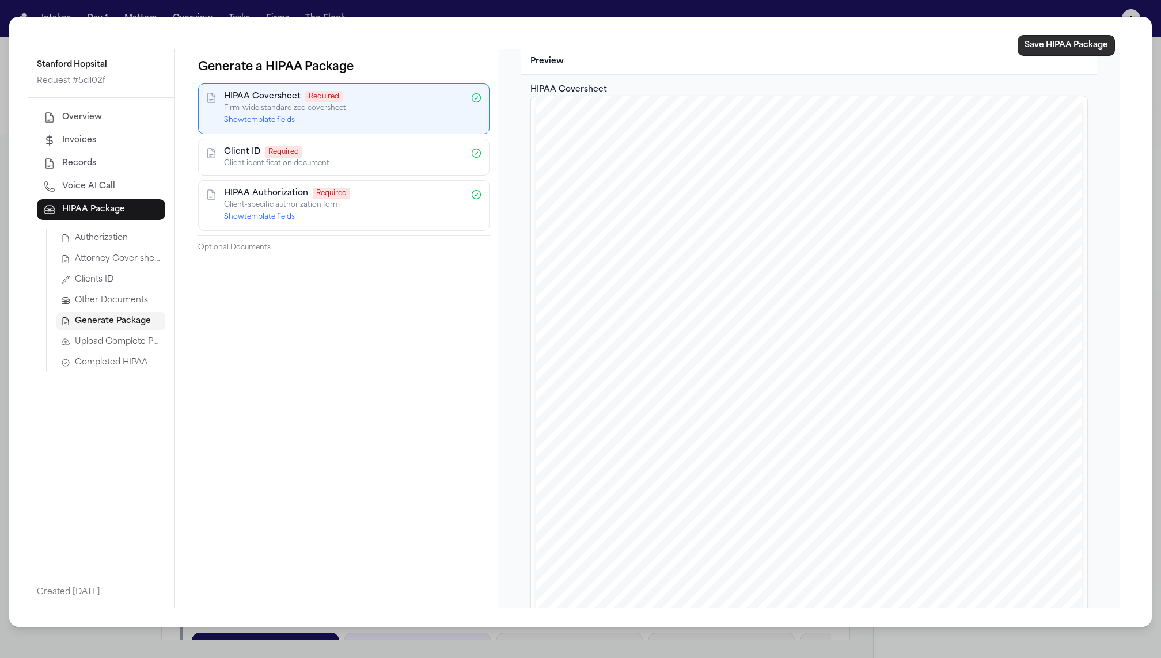
click at [1053, 45] on button "Save HIPAA Package" at bounding box center [1065, 45] width 97 height 21
click at [108, 365] on span "Completed HIPAA" at bounding box center [111, 363] width 73 height 12
